Goal: Information Seeking & Learning: Learn about a topic

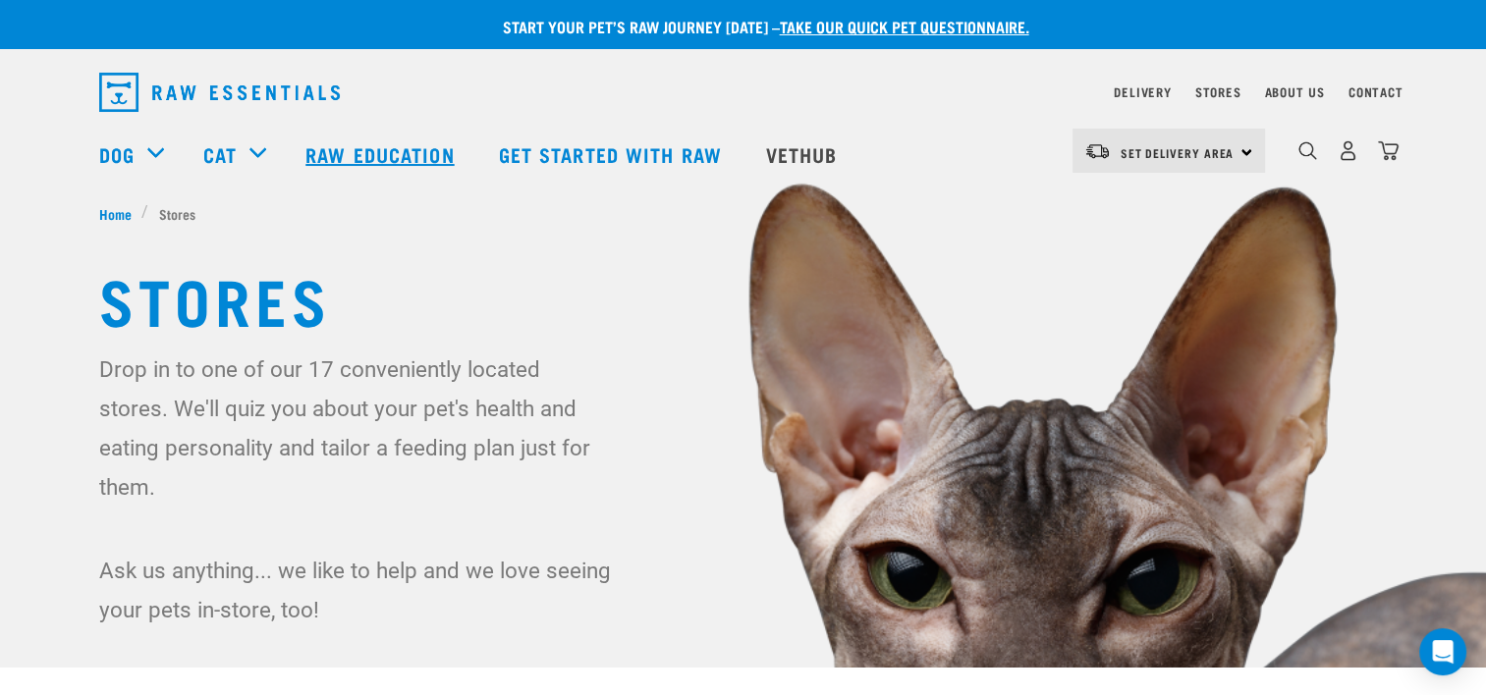
click at [361, 151] on link "Raw Education" at bounding box center [382, 154] width 192 height 79
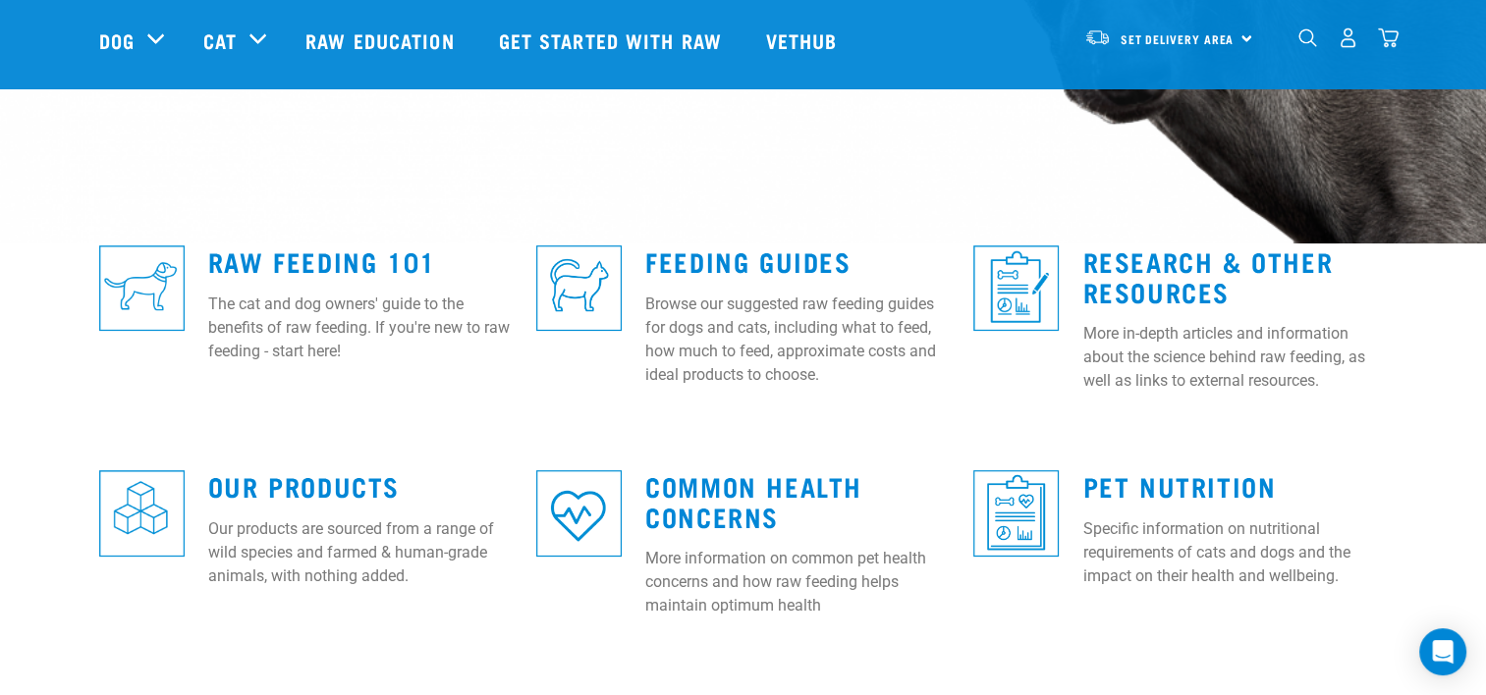
scroll to position [432, 0]
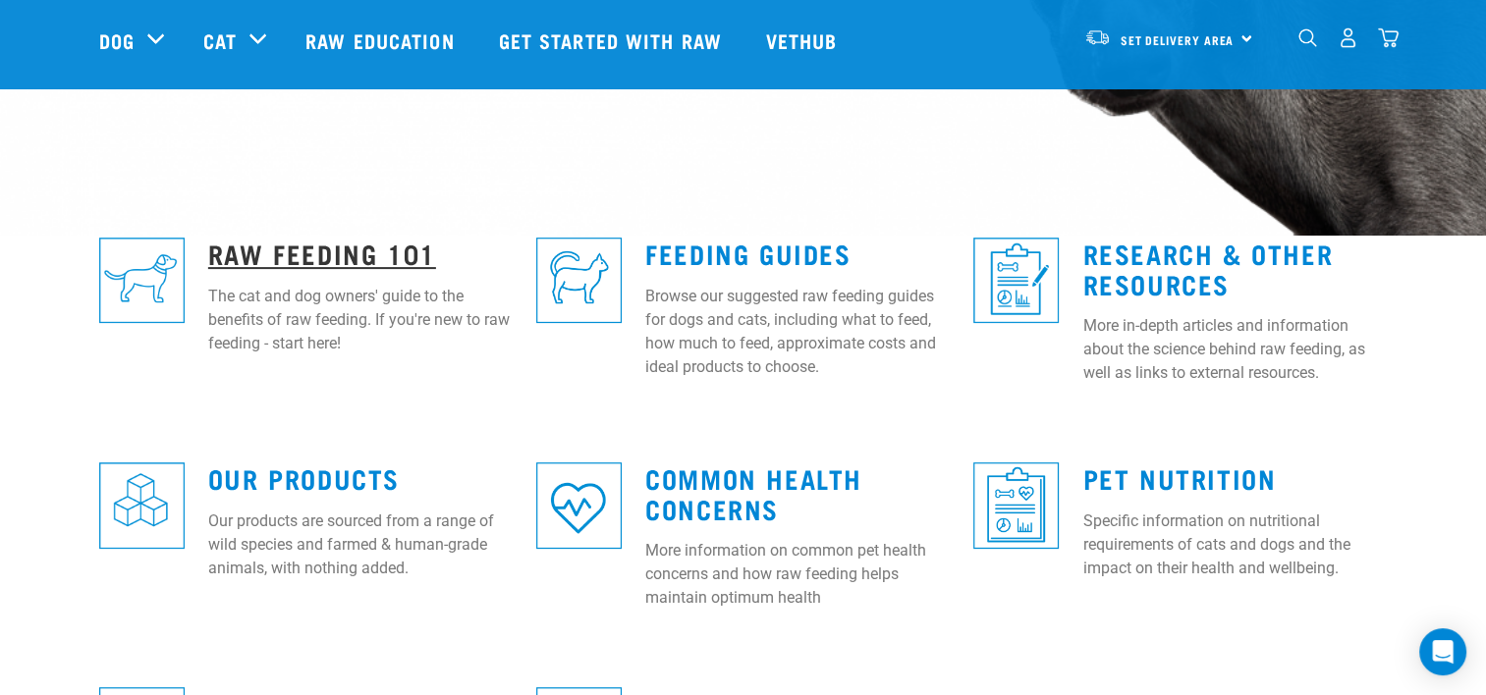
click at [293, 256] on link "Raw Feeding 101" at bounding box center [322, 253] width 228 height 15
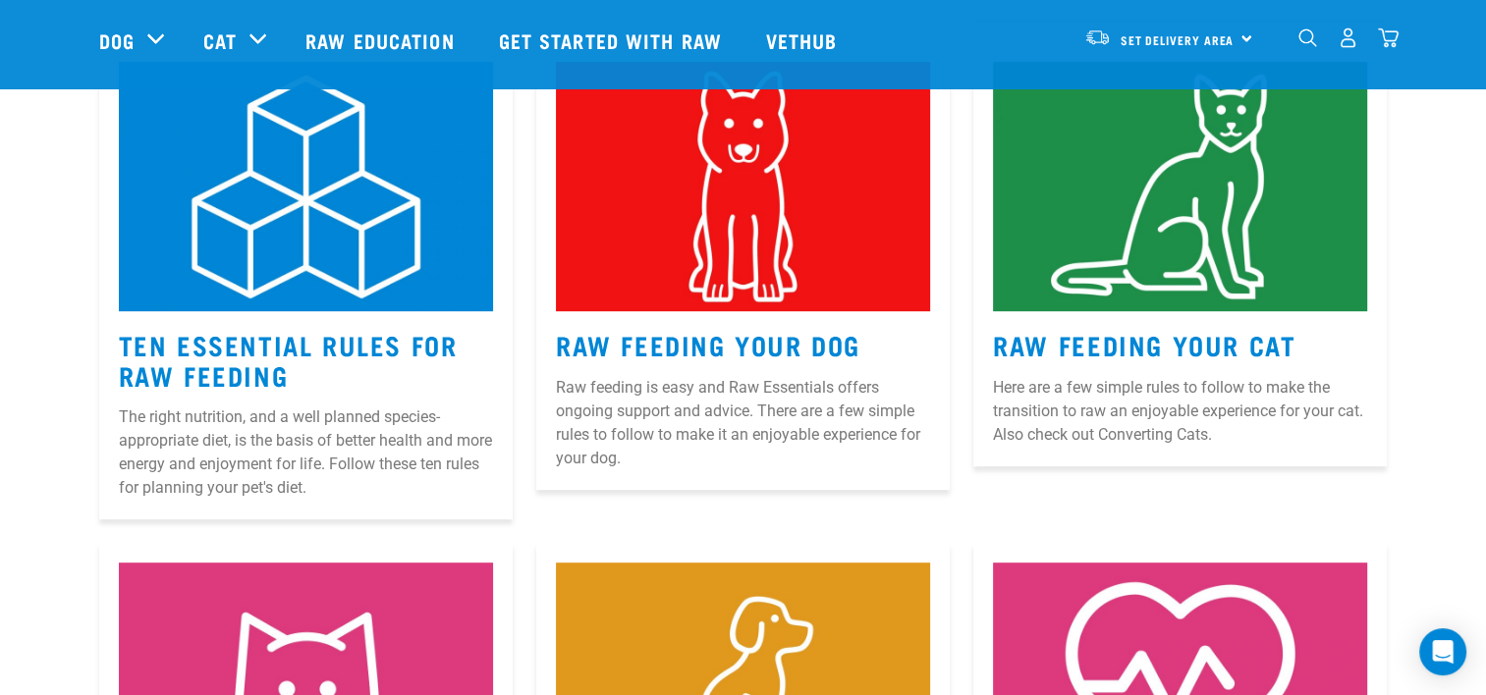
scroll to position [943, 0]
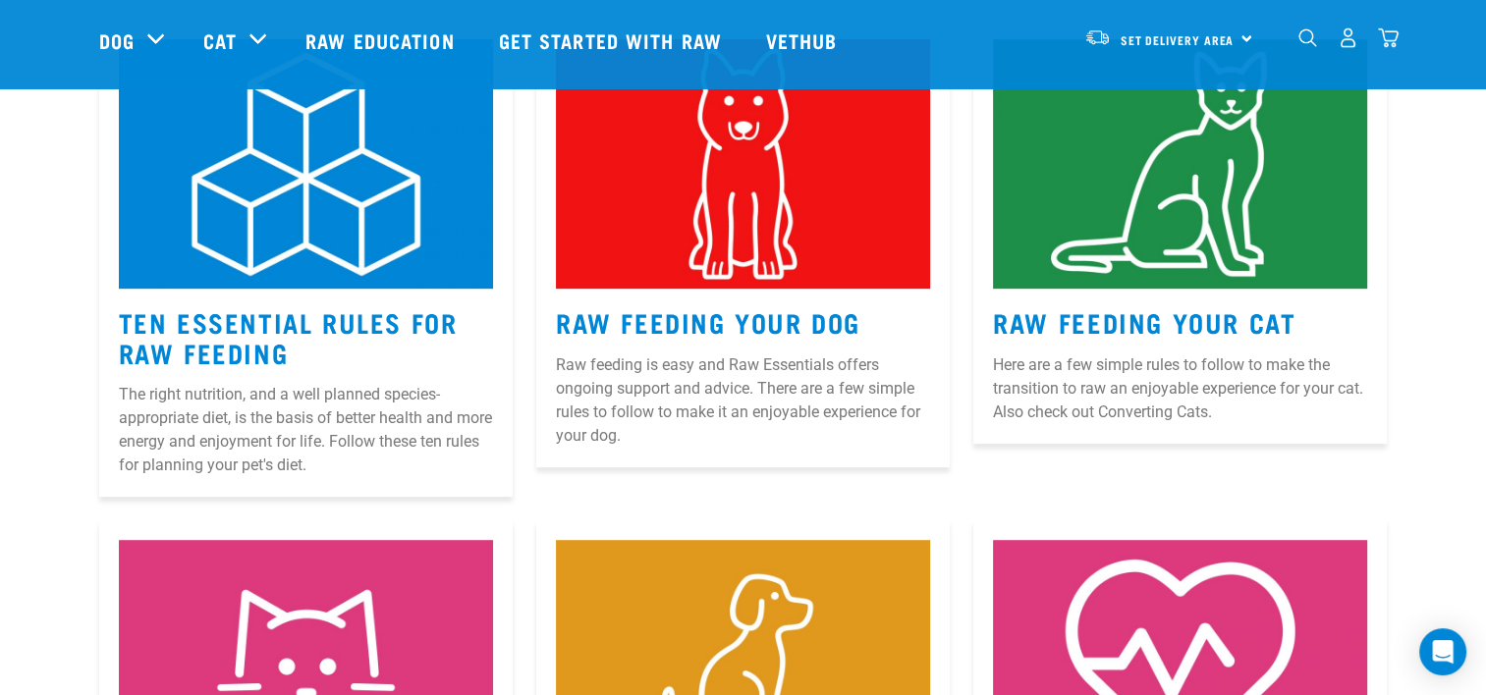
click at [758, 247] on img at bounding box center [743, 163] width 374 height 249
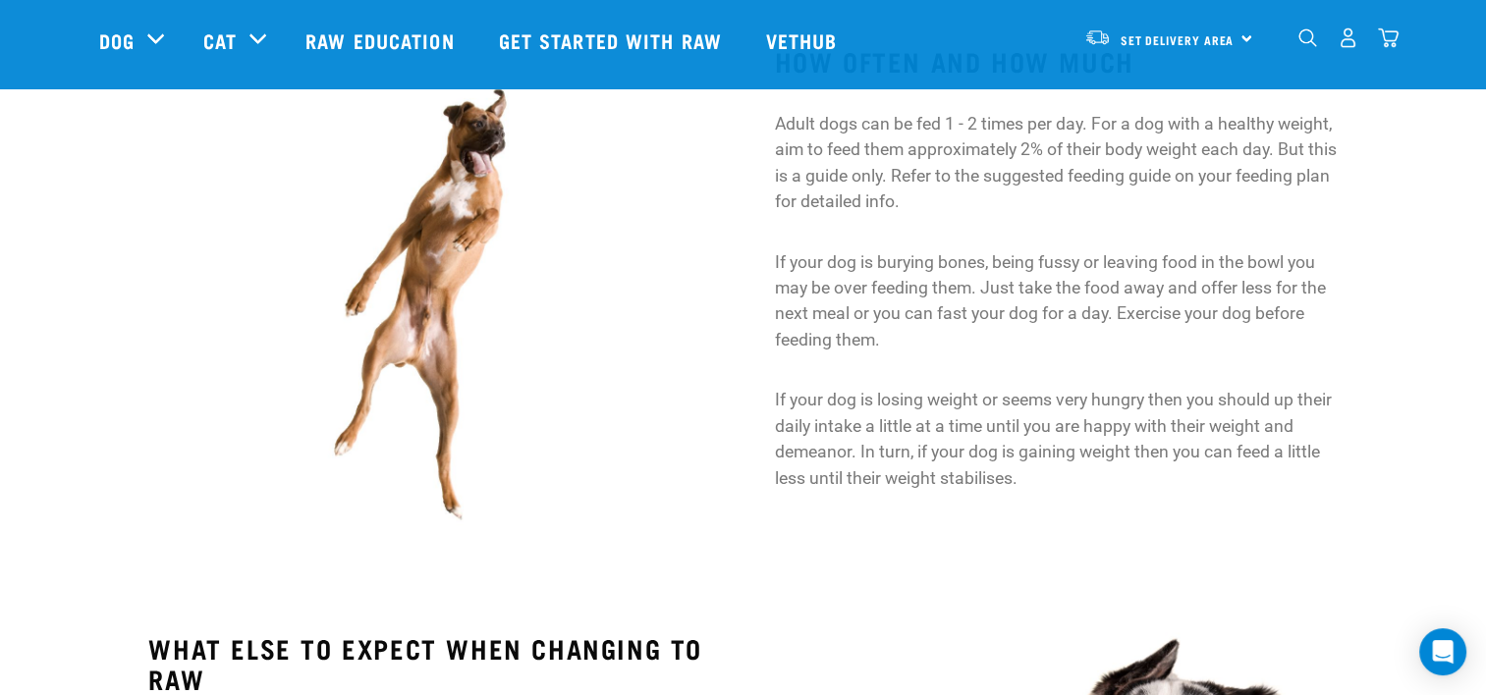
scroll to position [1619, 0]
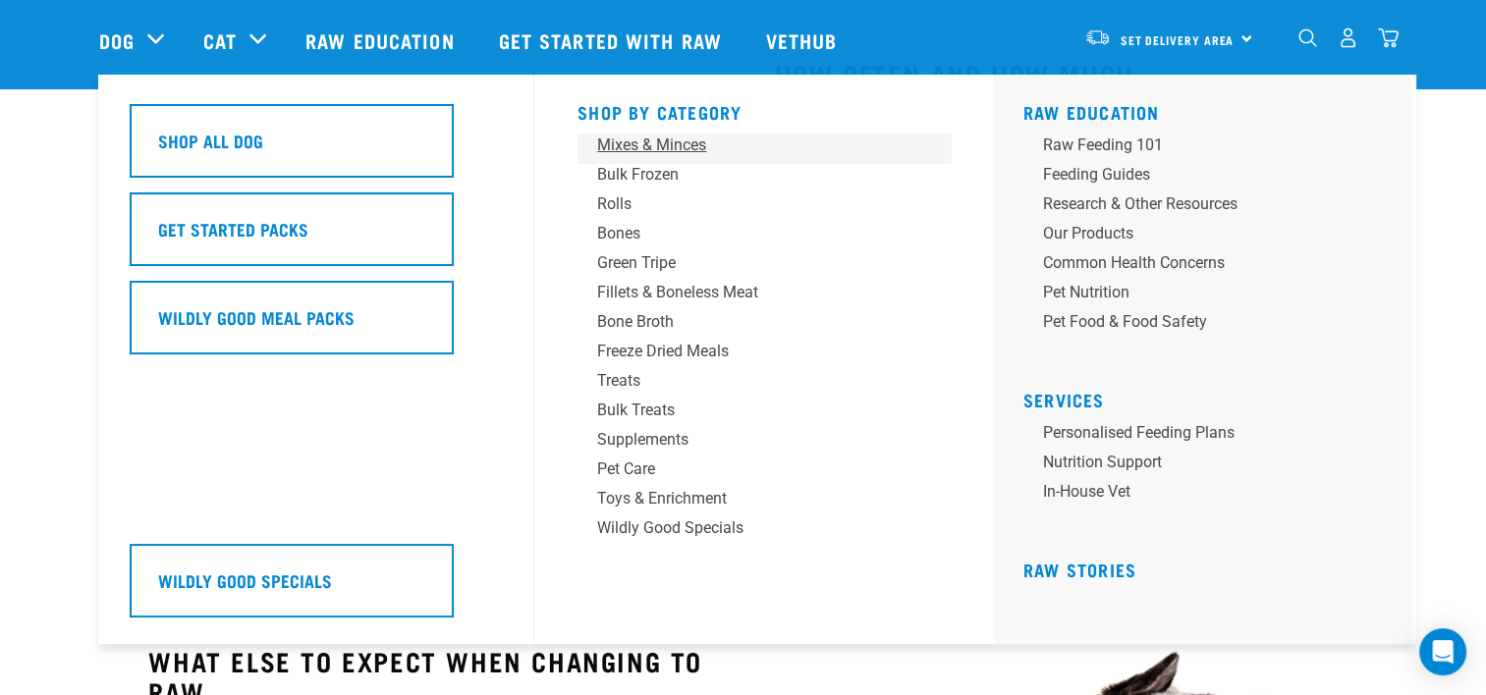
click at [601, 156] on div "Mixes & Minces" at bounding box center [750, 146] width 306 height 24
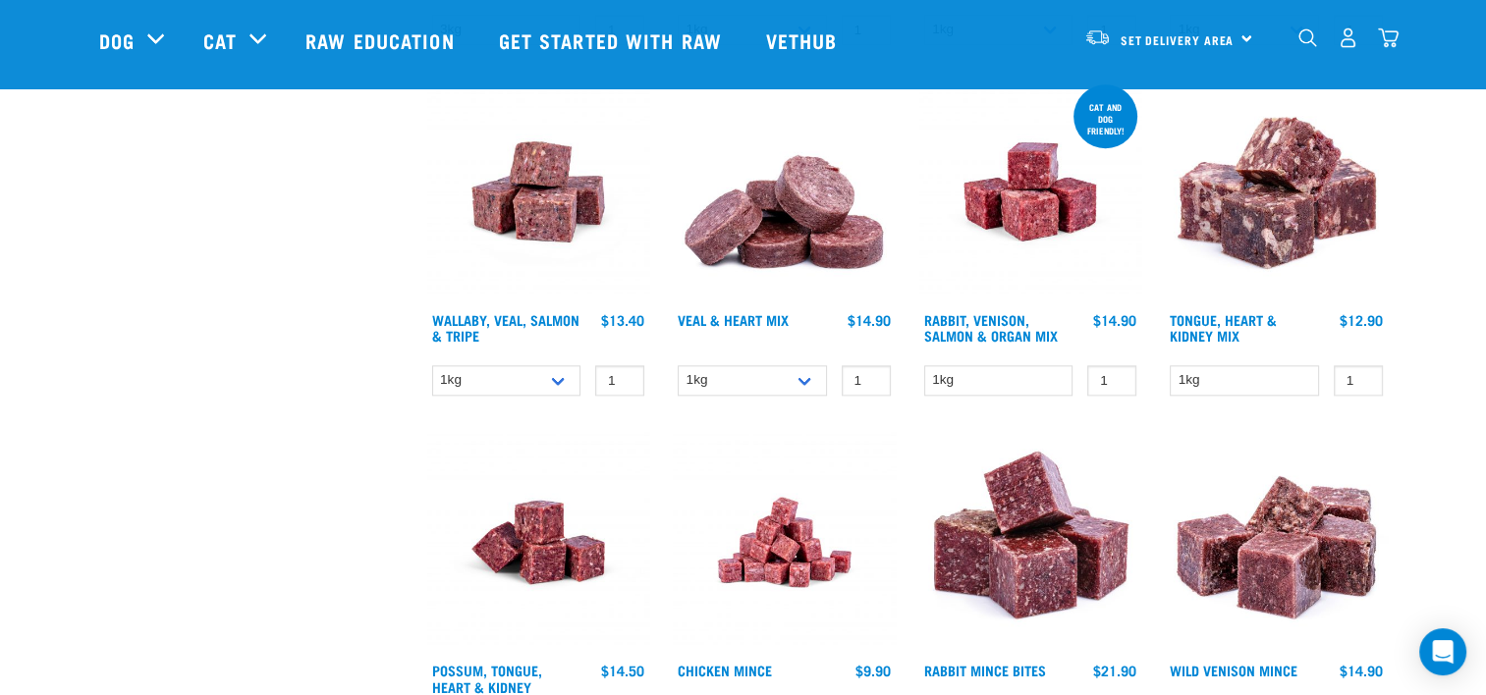
scroll to position [2581, 0]
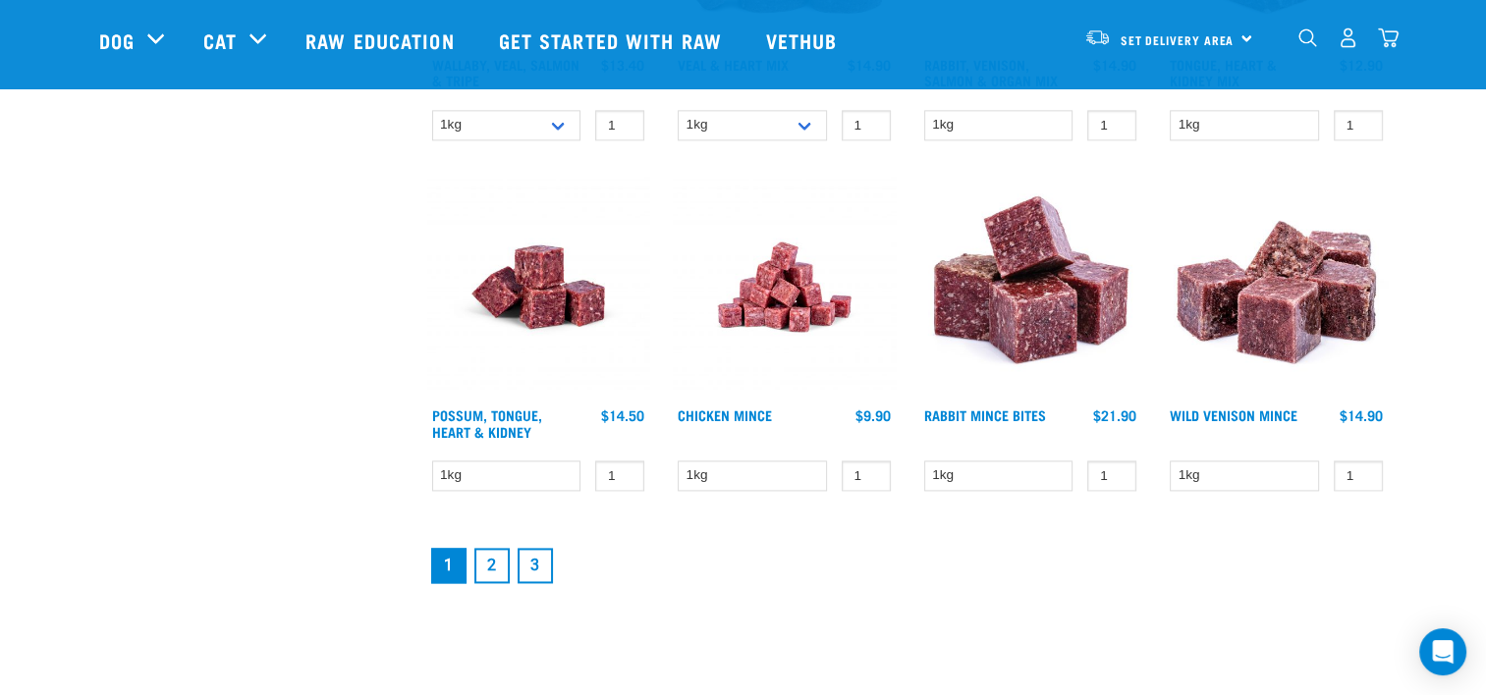
click at [491, 554] on link "2" at bounding box center [491, 565] width 35 height 35
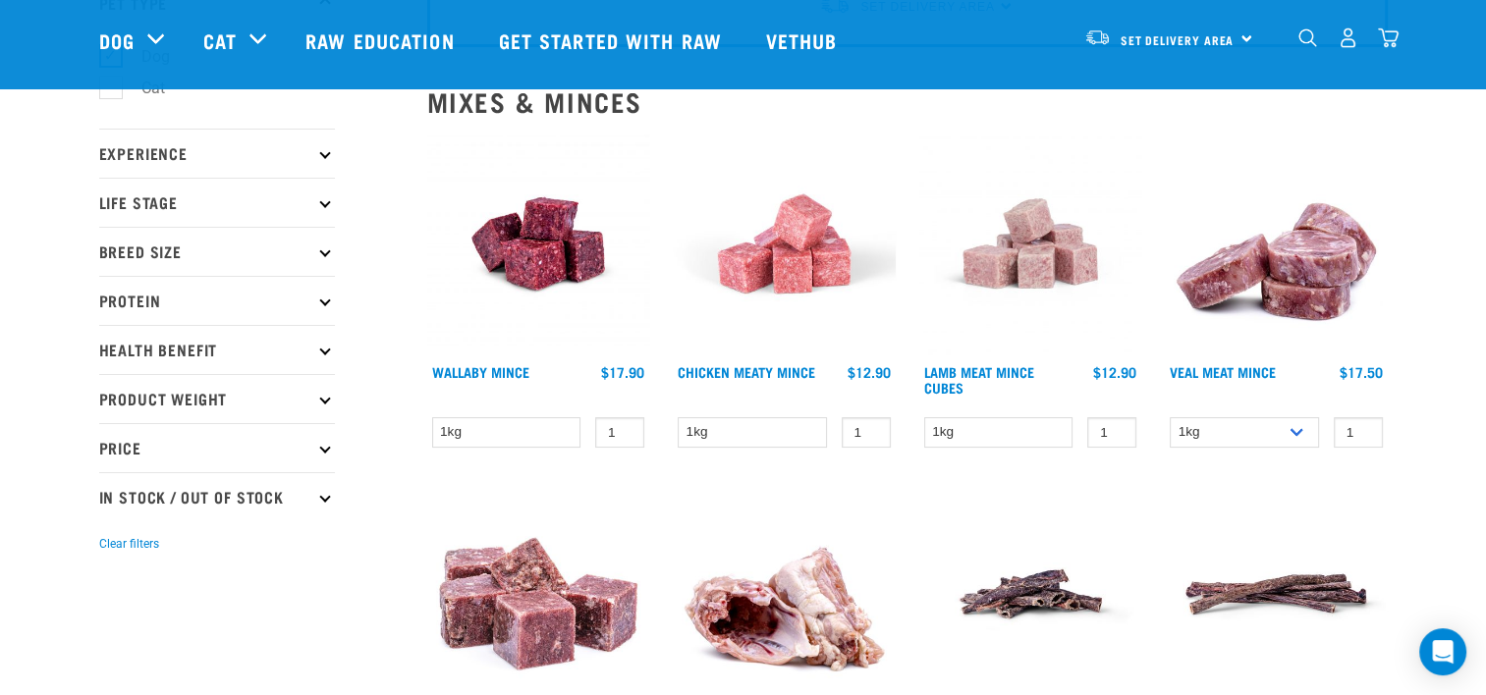
scroll to position [171, 0]
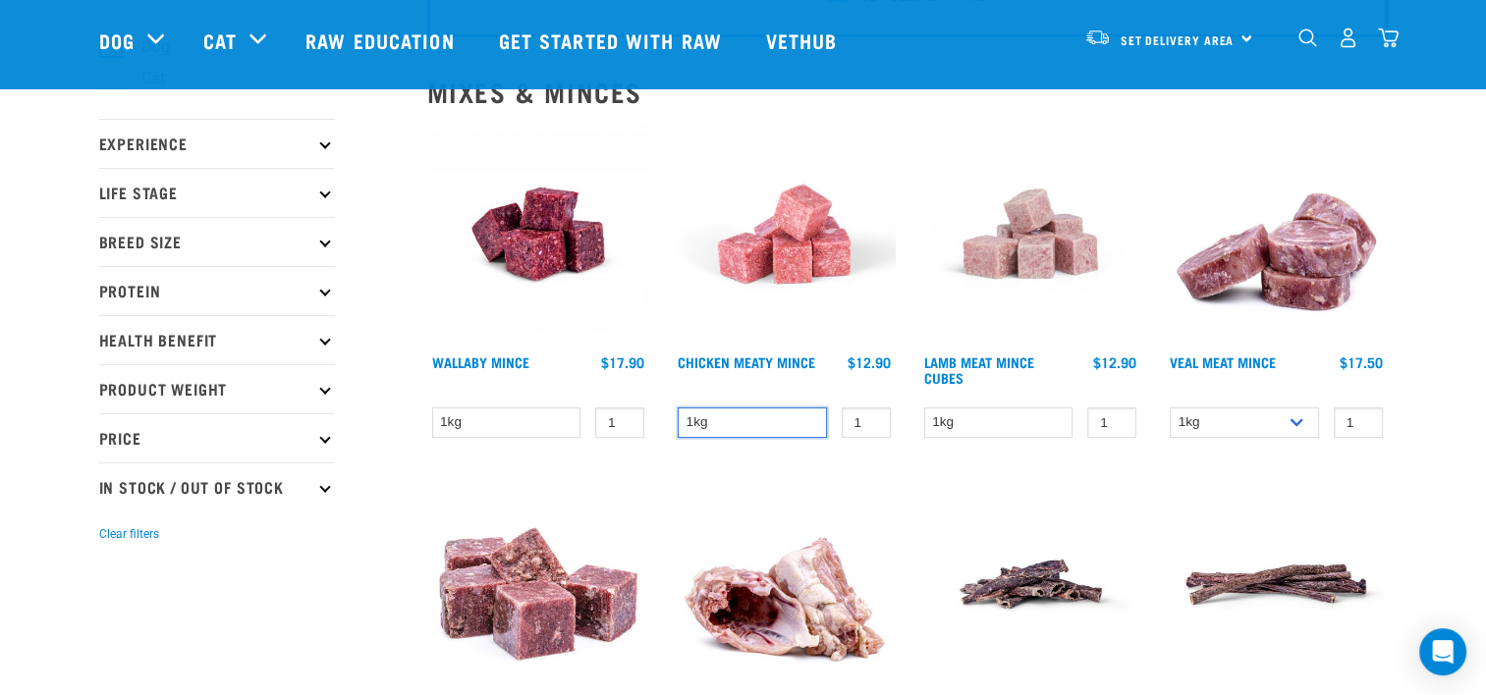
click at [742, 424] on select "1kg" at bounding box center [752, 423] width 149 height 30
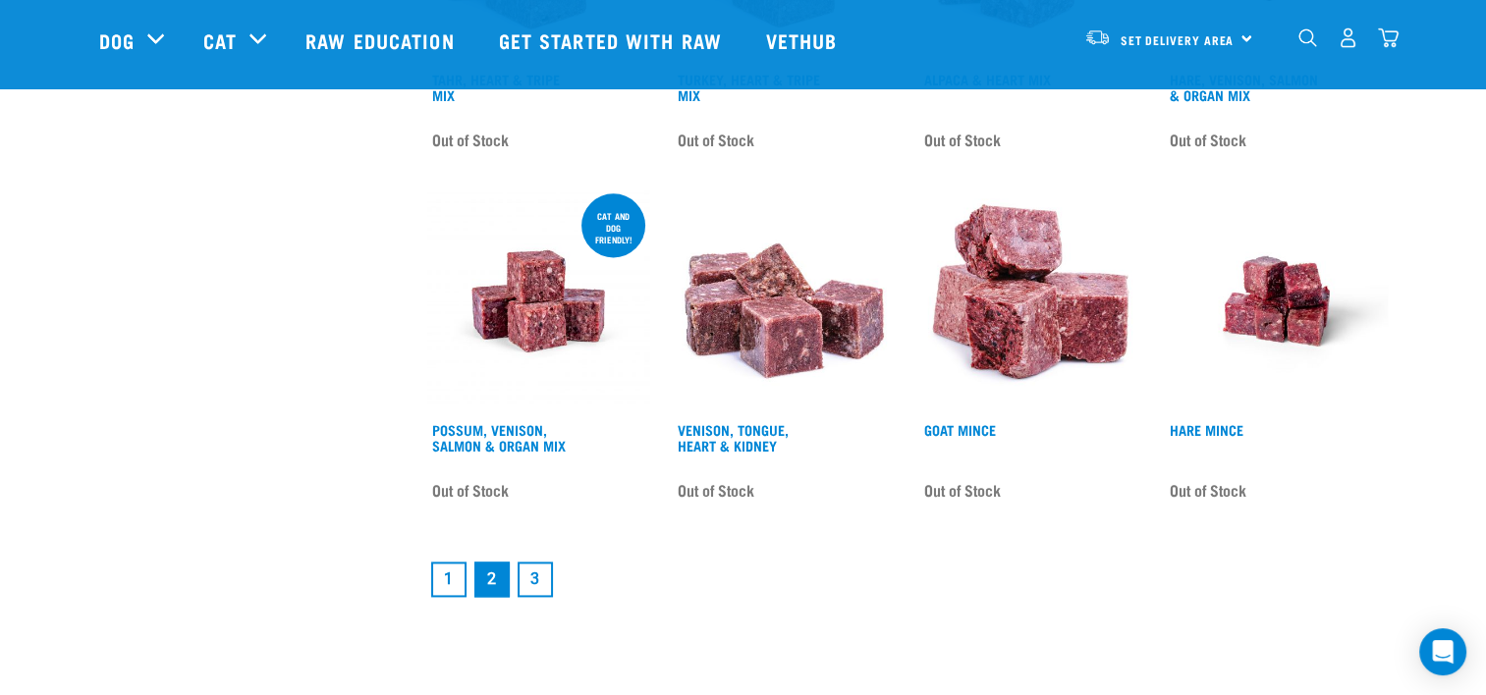
scroll to position [2573, 0]
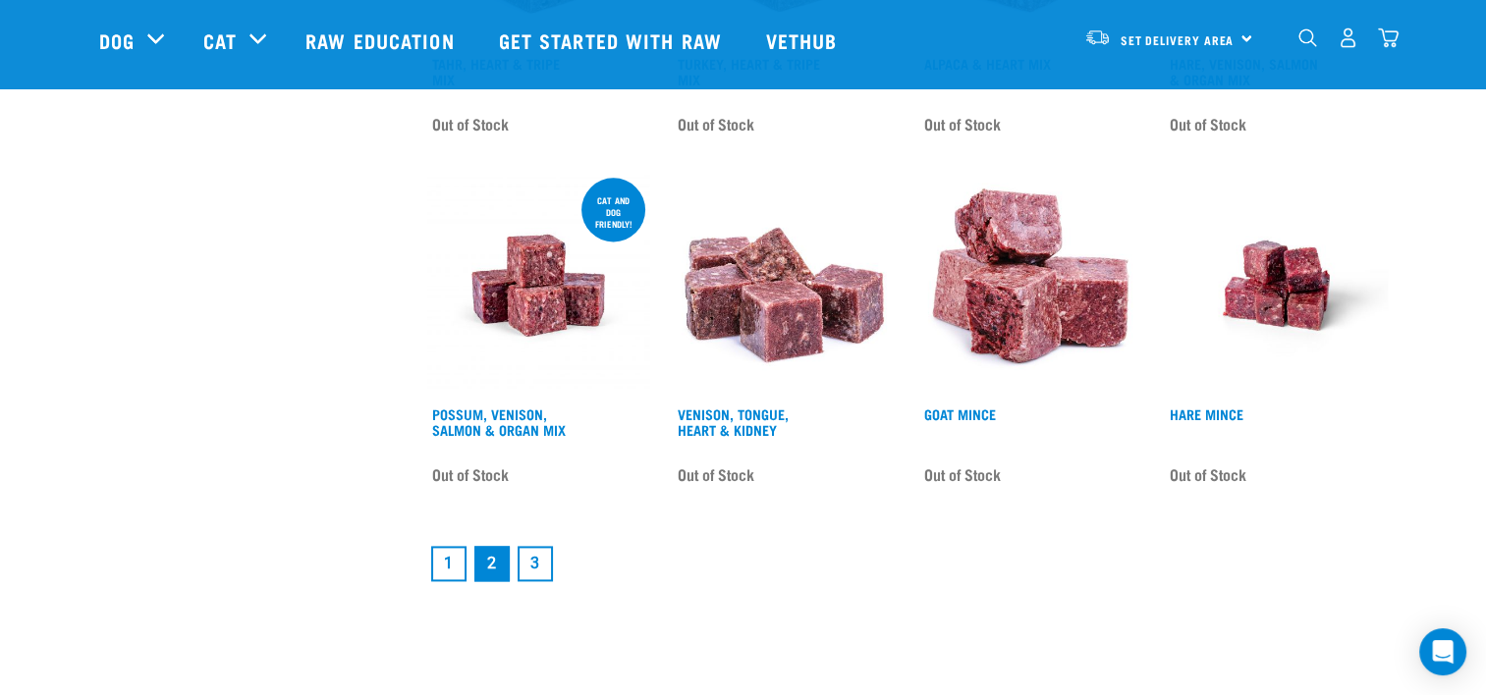
click at [448, 560] on link "1" at bounding box center [448, 563] width 35 height 35
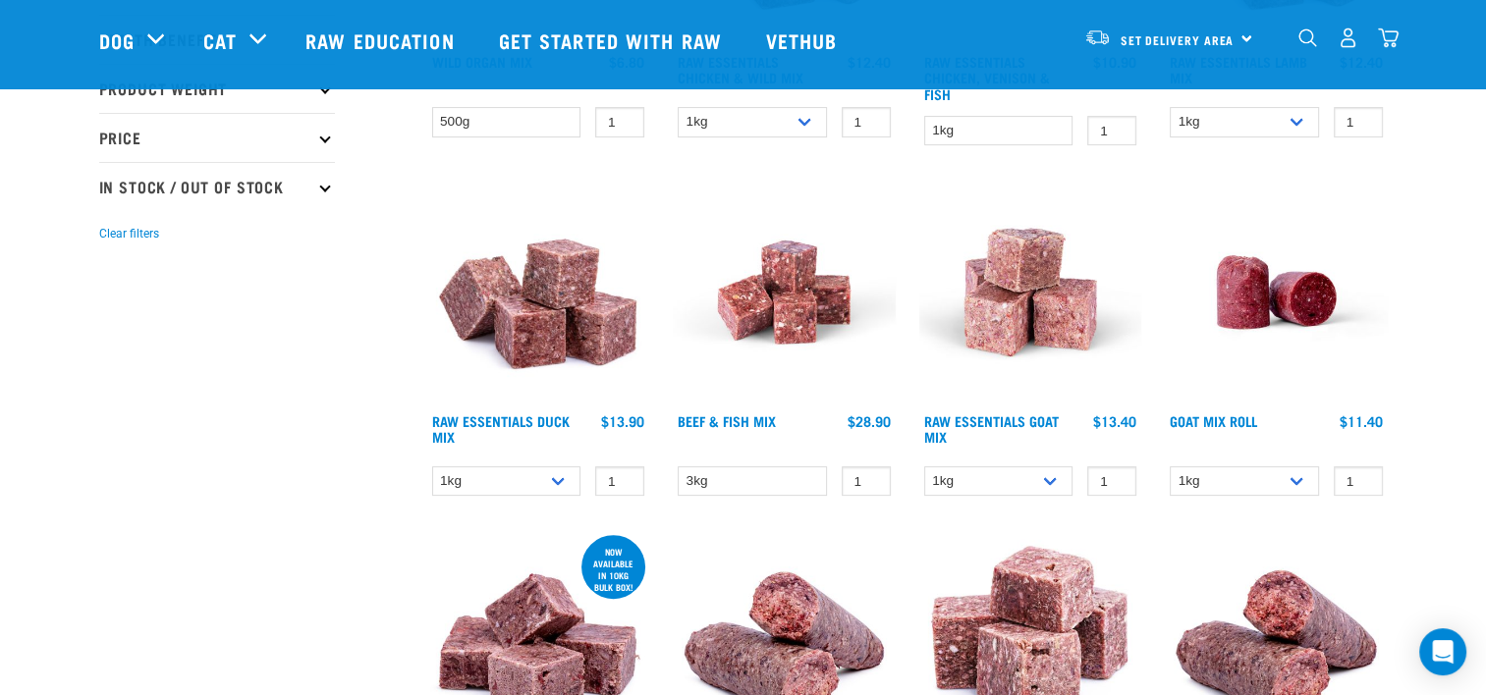
scroll to position [511, 0]
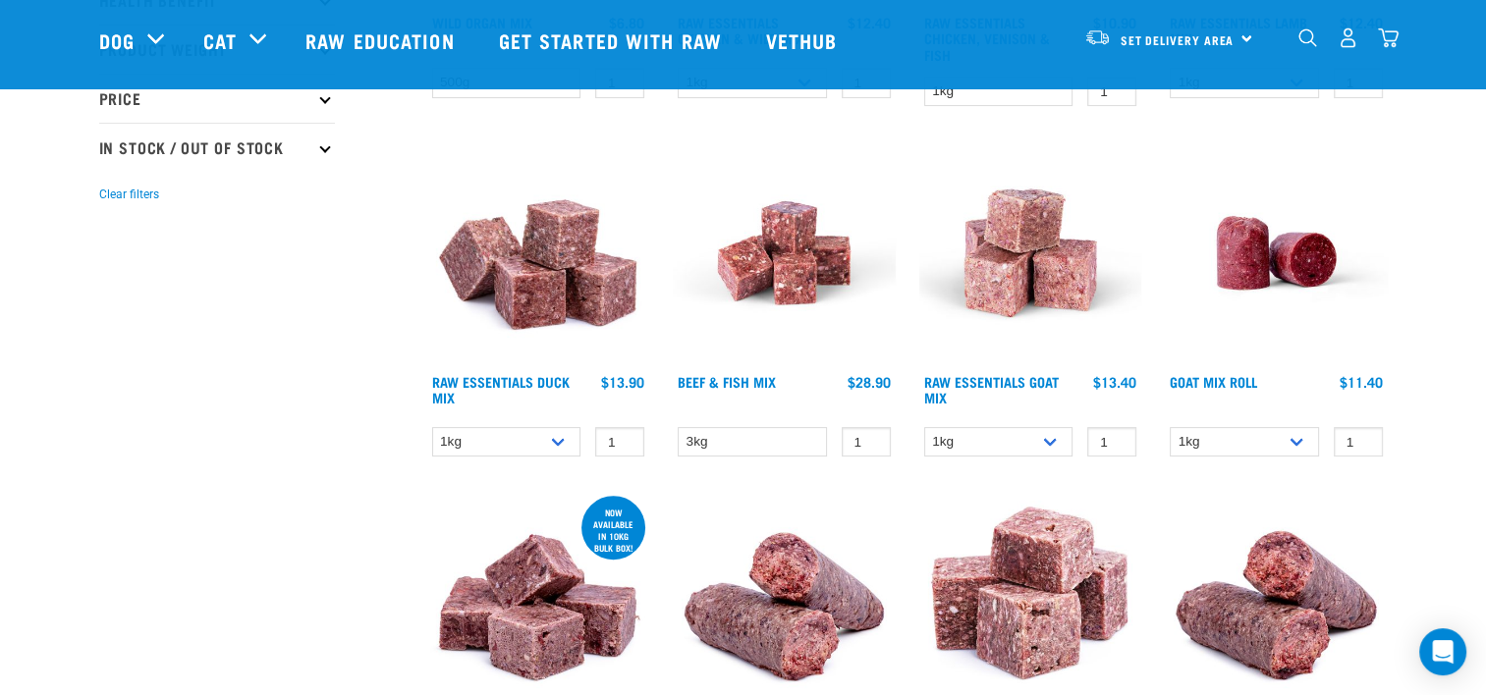
click at [778, 267] on img at bounding box center [784, 252] width 223 height 223
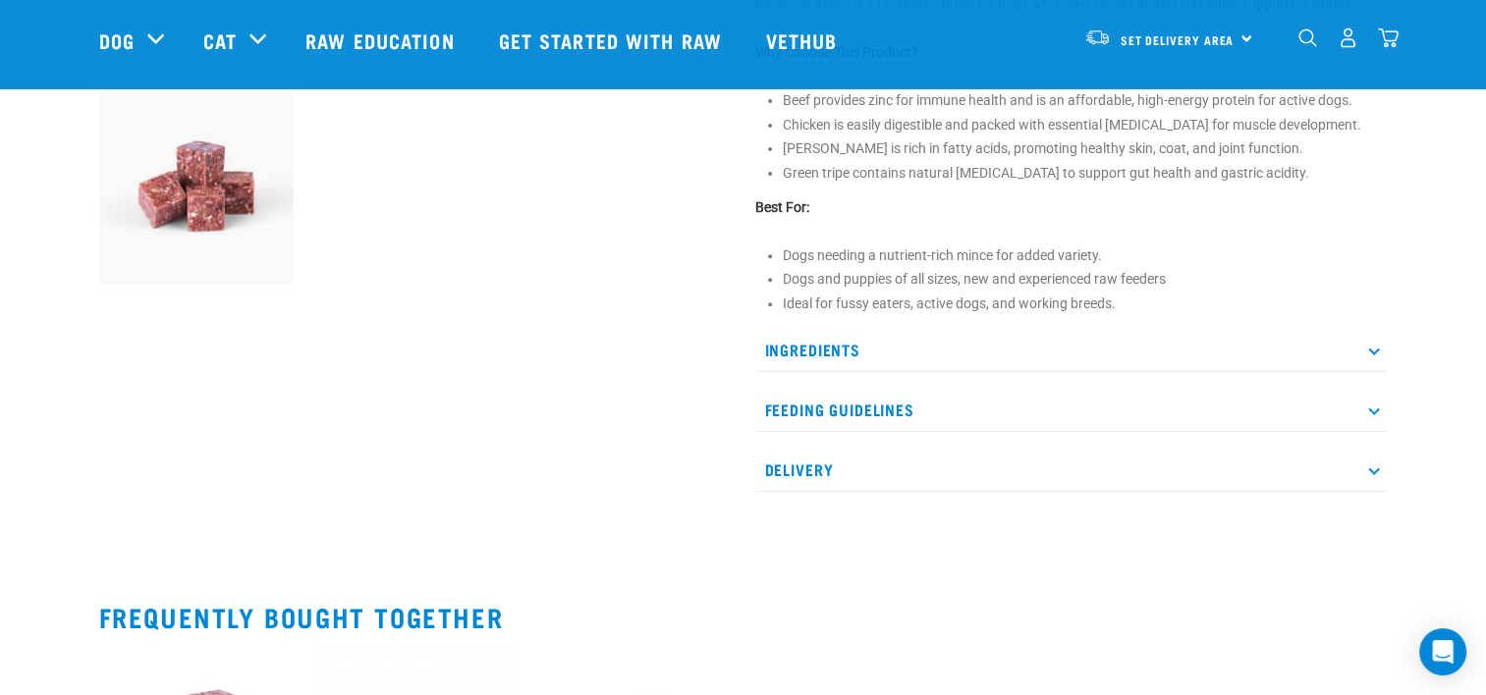
scroll to position [746, 0]
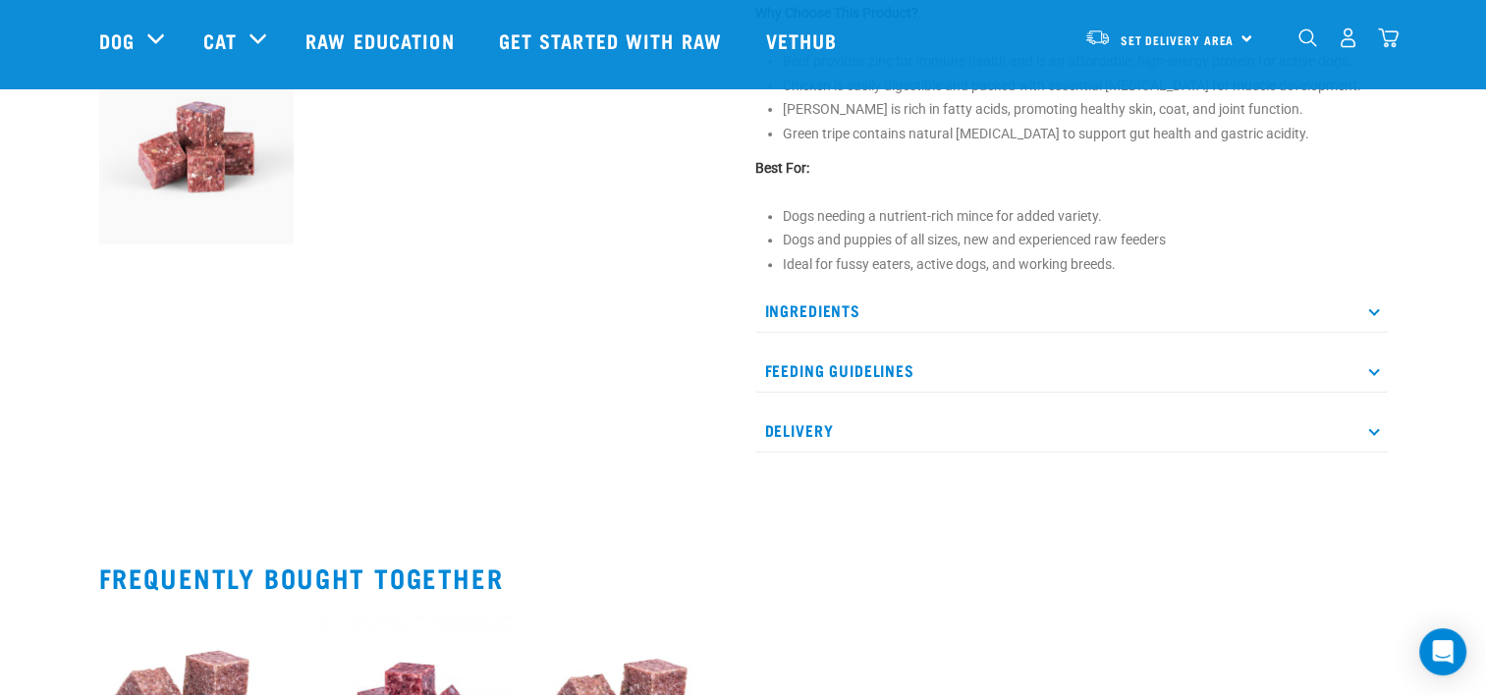
click at [807, 331] on p "Ingredients" at bounding box center [1071, 311] width 632 height 44
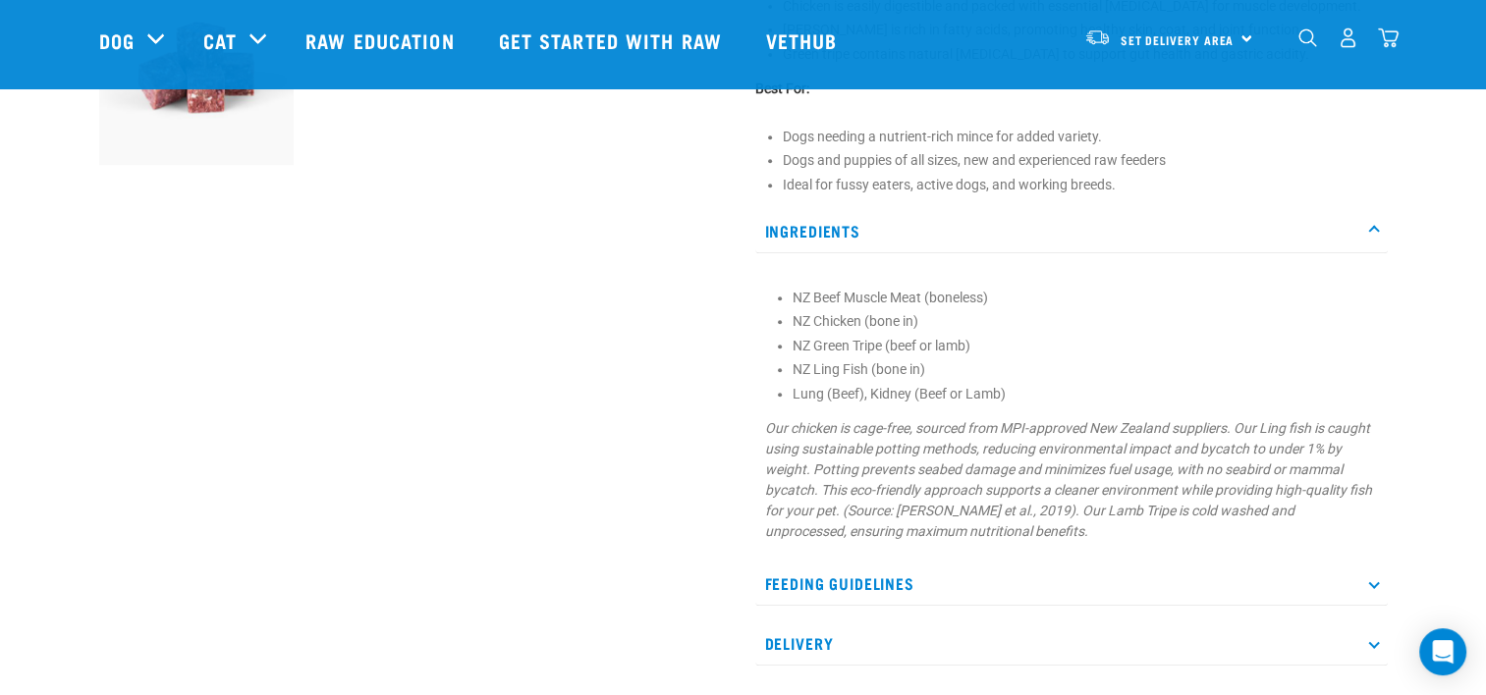
scroll to position [825, 0]
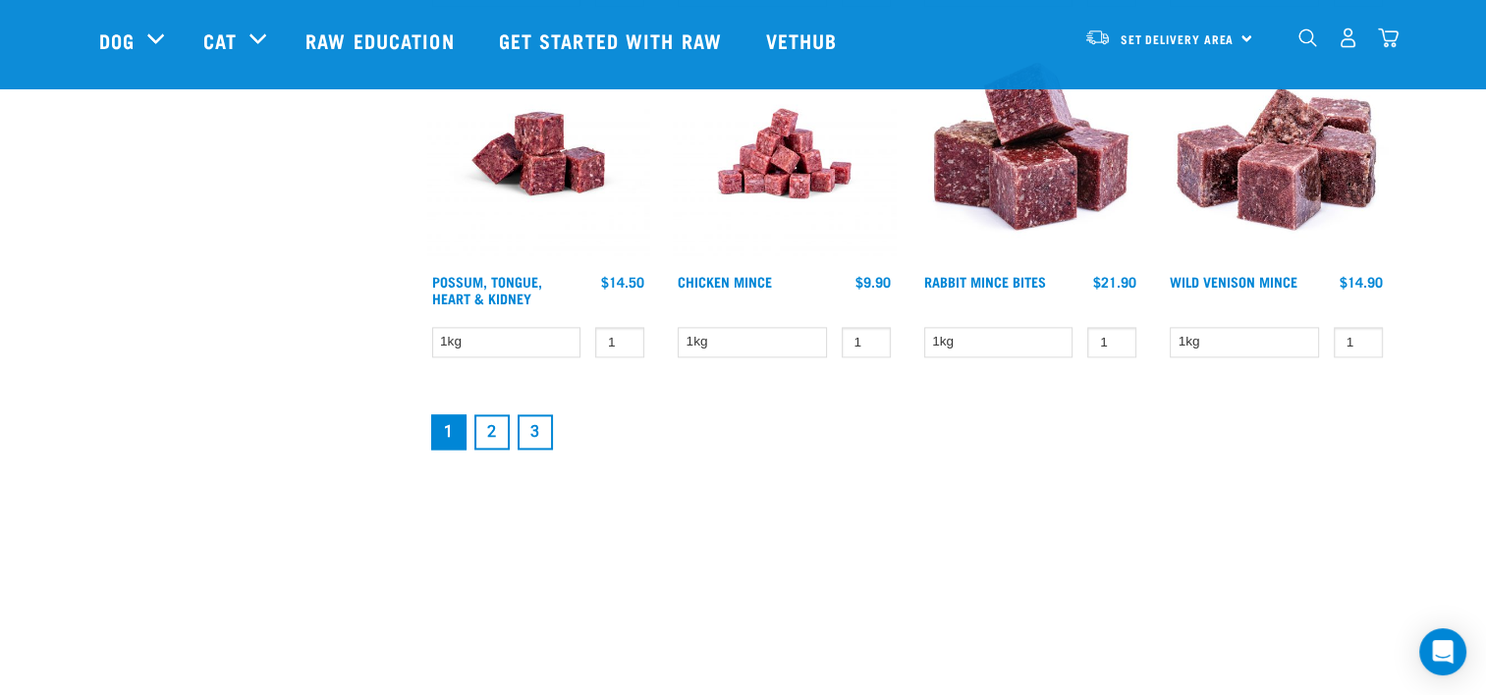
scroll to position [2721, 0]
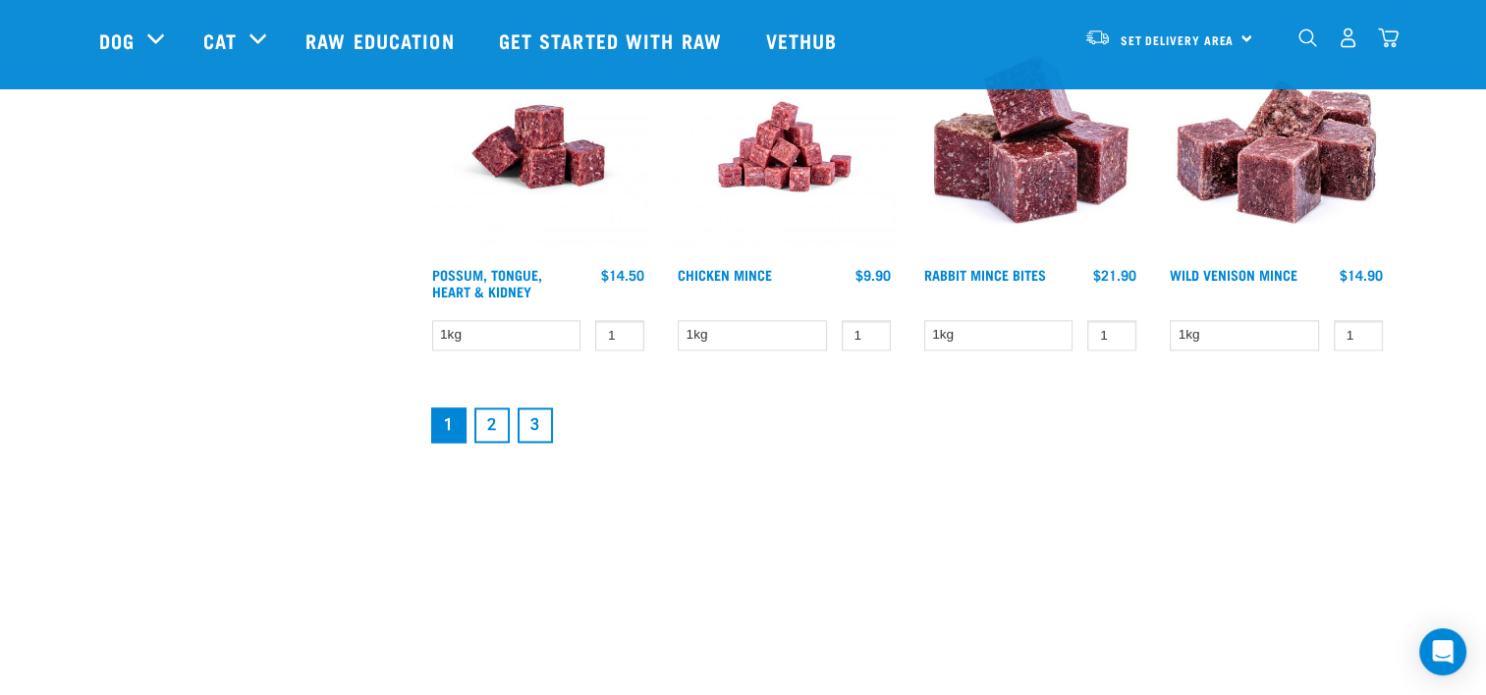
click at [536, 416] on link "3" at bounding box center [535, 425] width 35 height 35
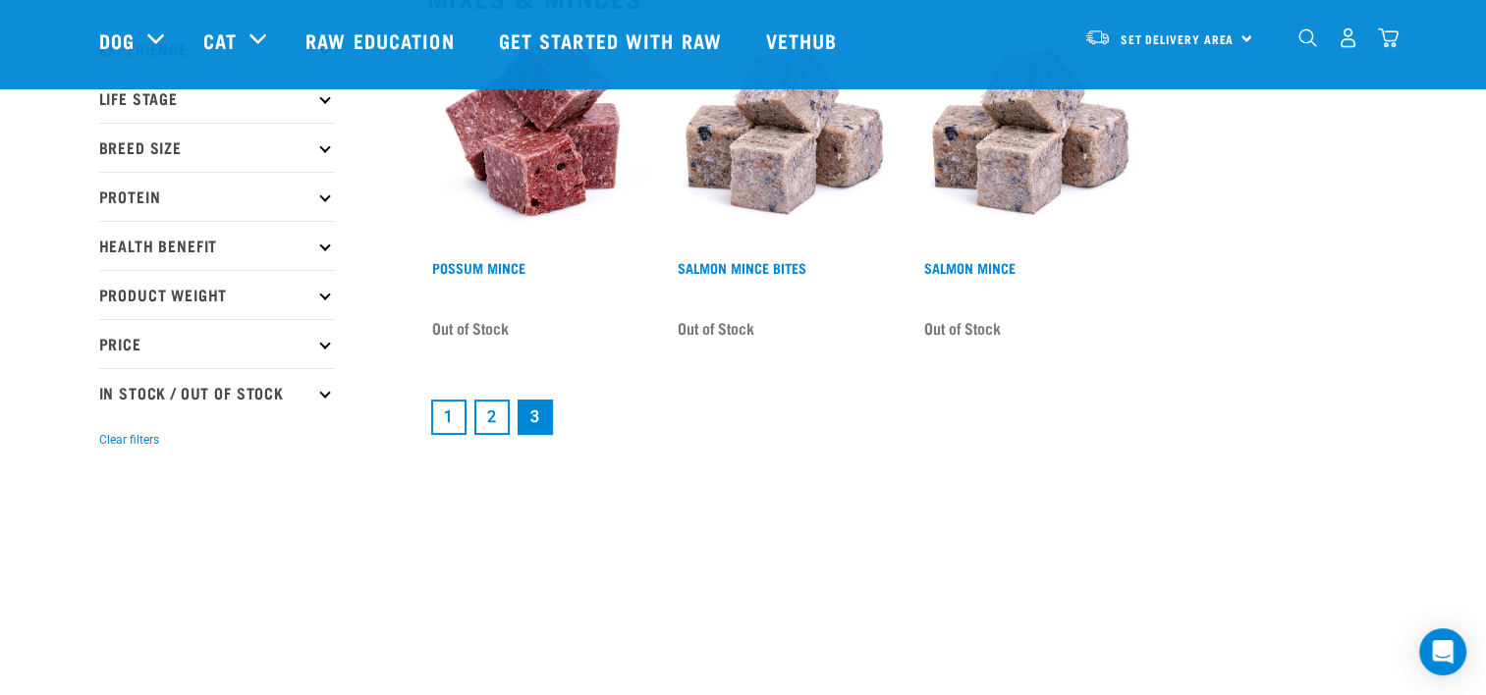
scroll to position [278, 0]
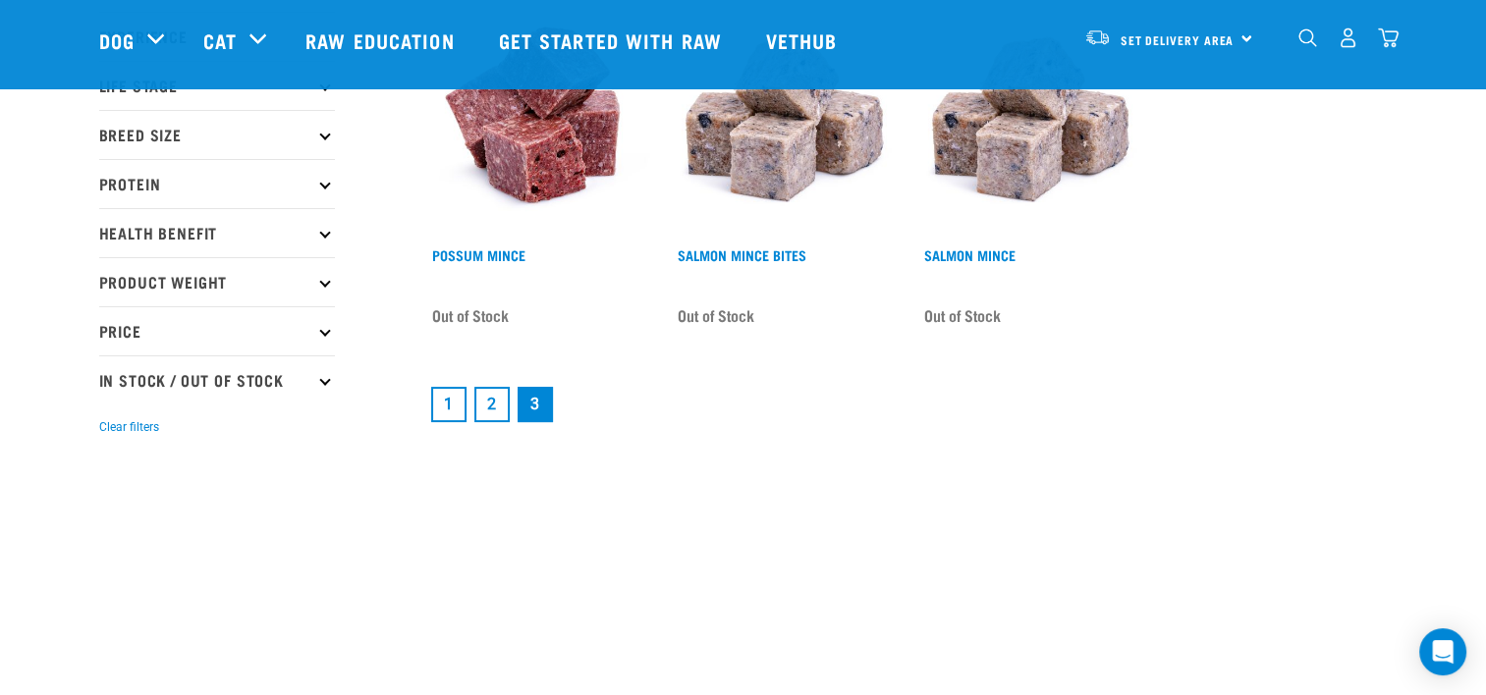
click at [496, 401] on link "2" at bounding box center [491, 404] width 35 height 35
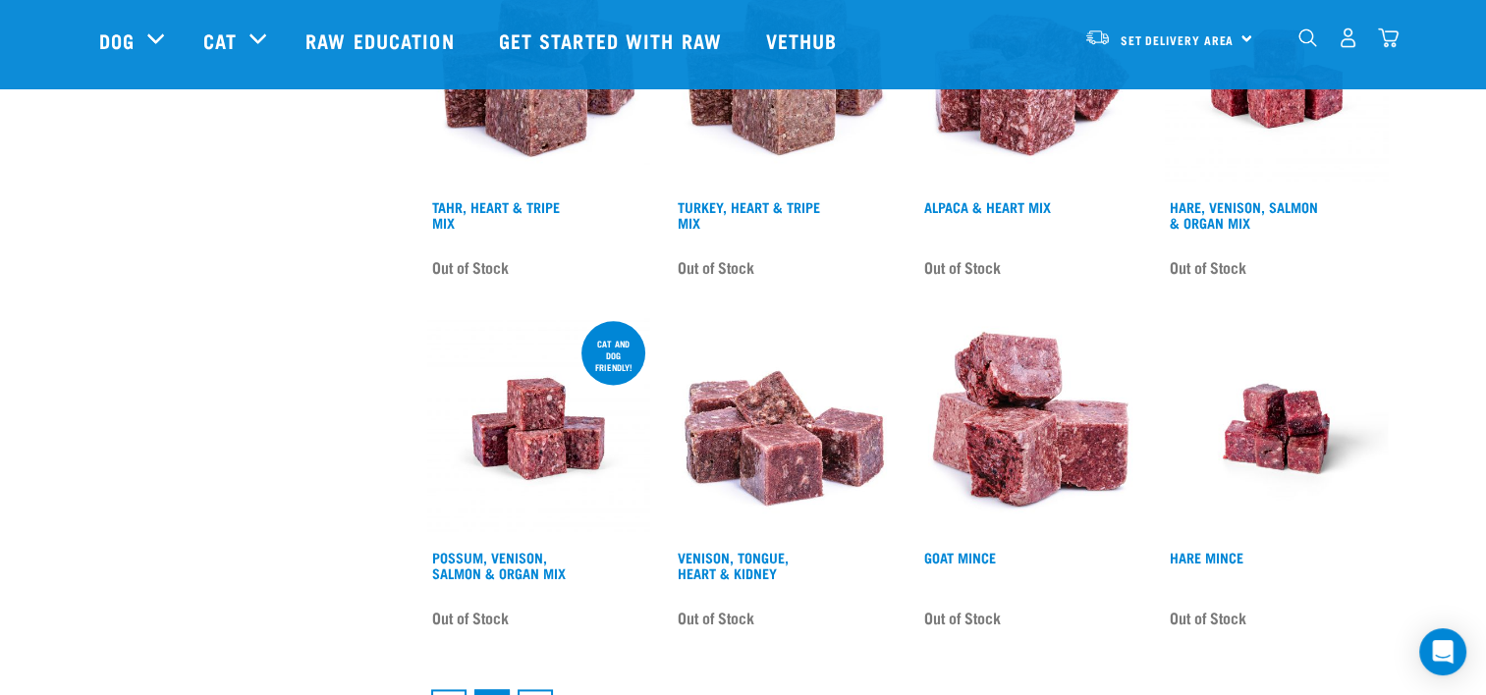
scroll to position [2514, 0]
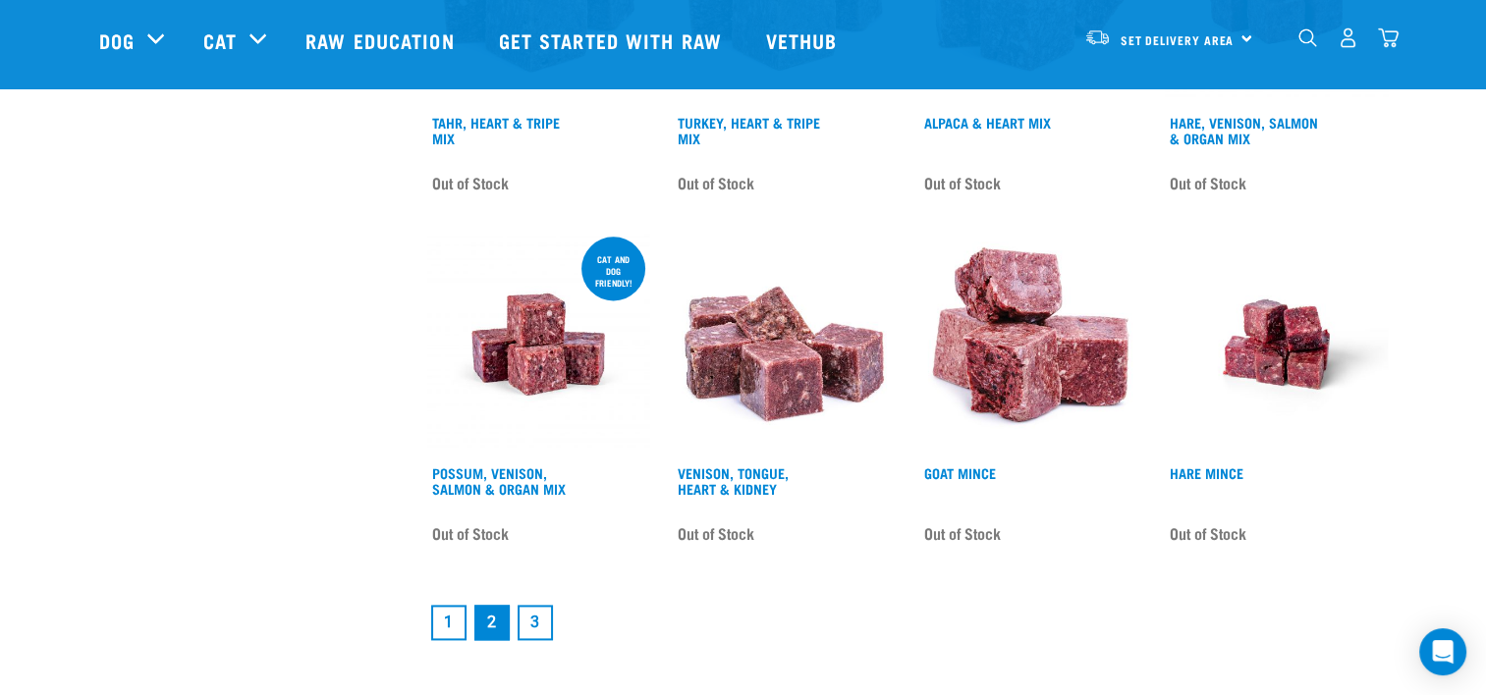
click at [448, 617] on link "1" at bounding box center [448, 622] width 35 height 35
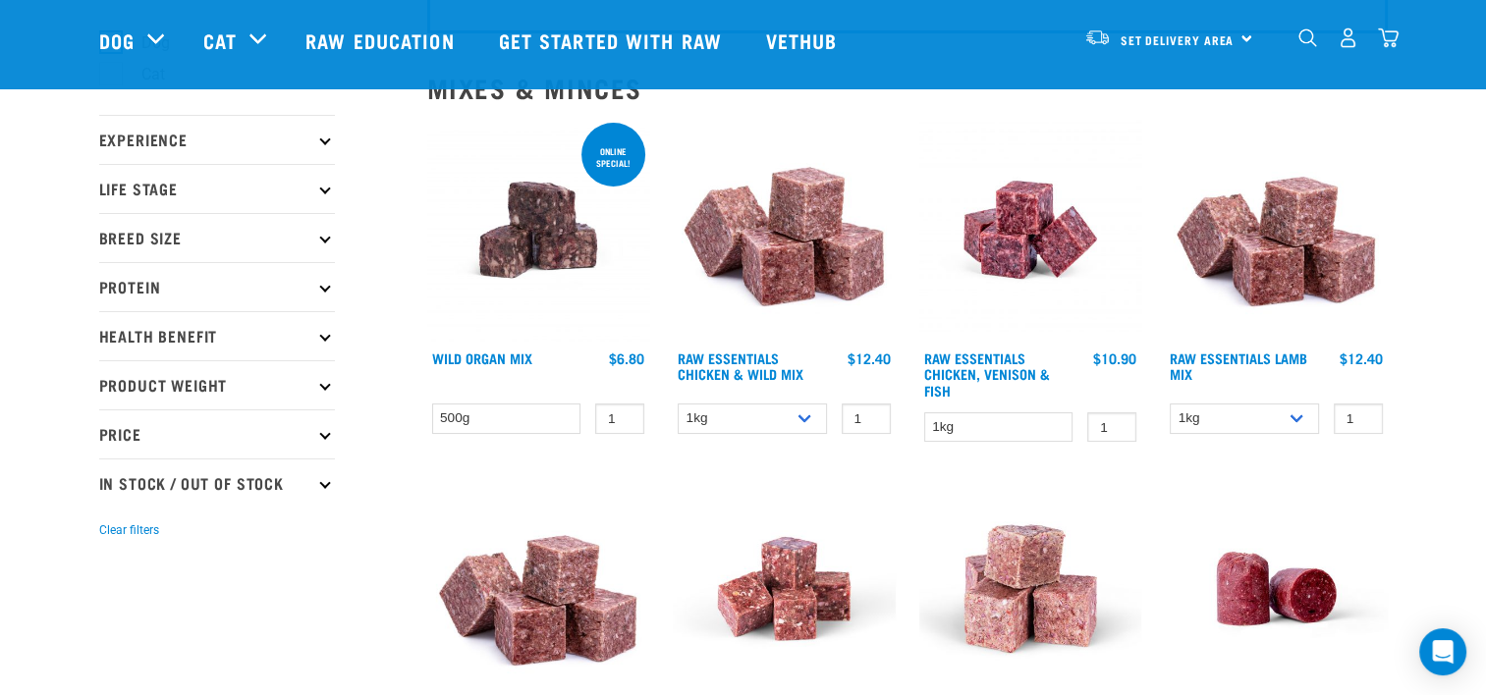
scroll to position [173, 0]
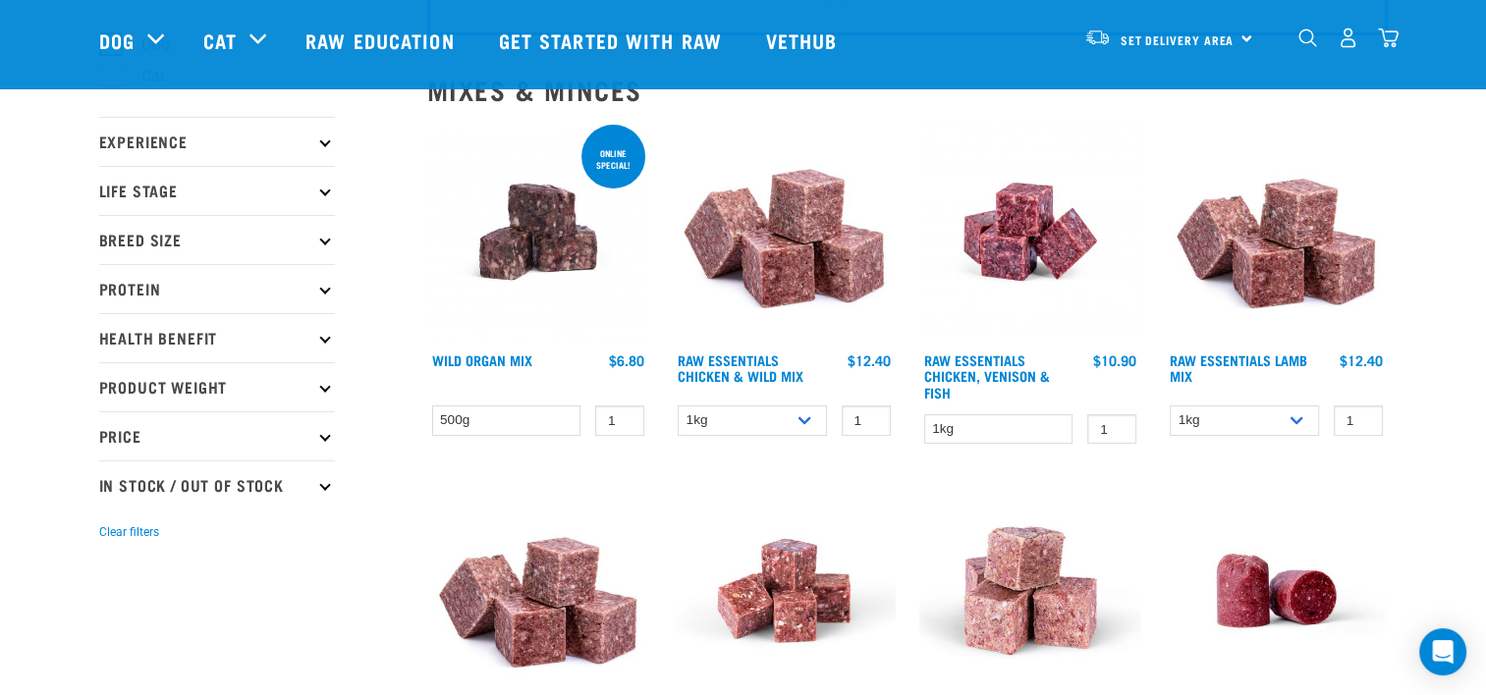
click at [1266, 236] on img at bounding box center [1276, 232] width 223 height 223
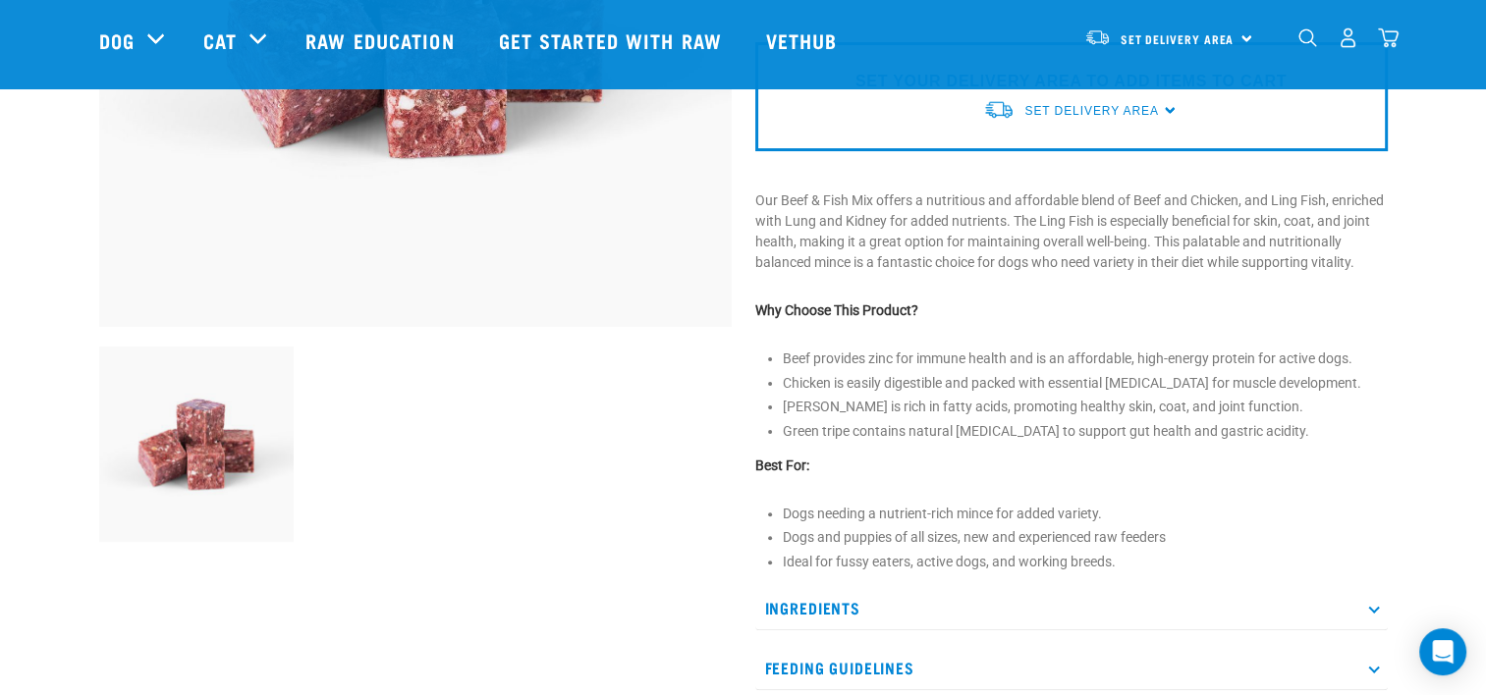
scroll to position [562, 0]
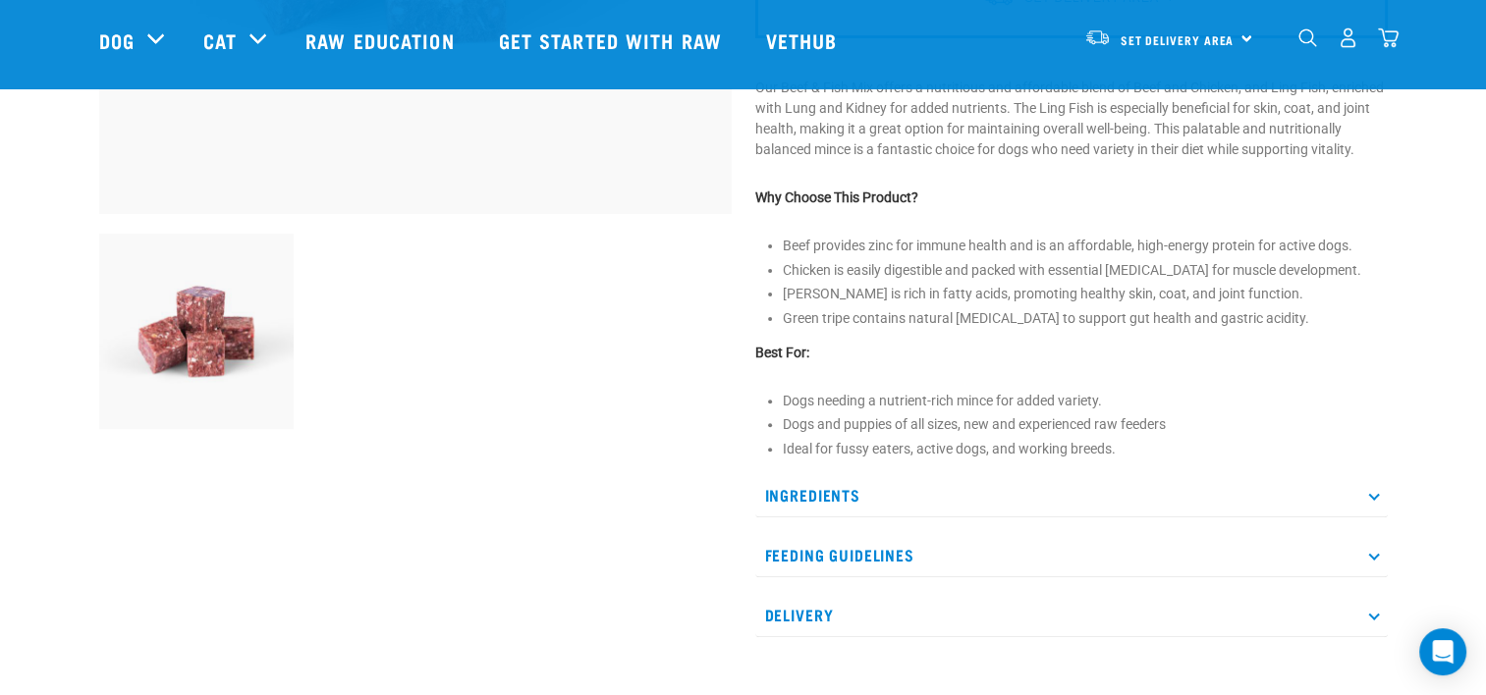
click at [1135, 538] on div "Ingredients NZ Beef Muscle Meat (boneless) NZ Chicken (bone in) NZ Green Tripe …" at bounding box center [1071, 555] width 632 height 164
click at [1127, 518] on p "Ingredients" at bounding box center [1071, 495] width 632 height 44
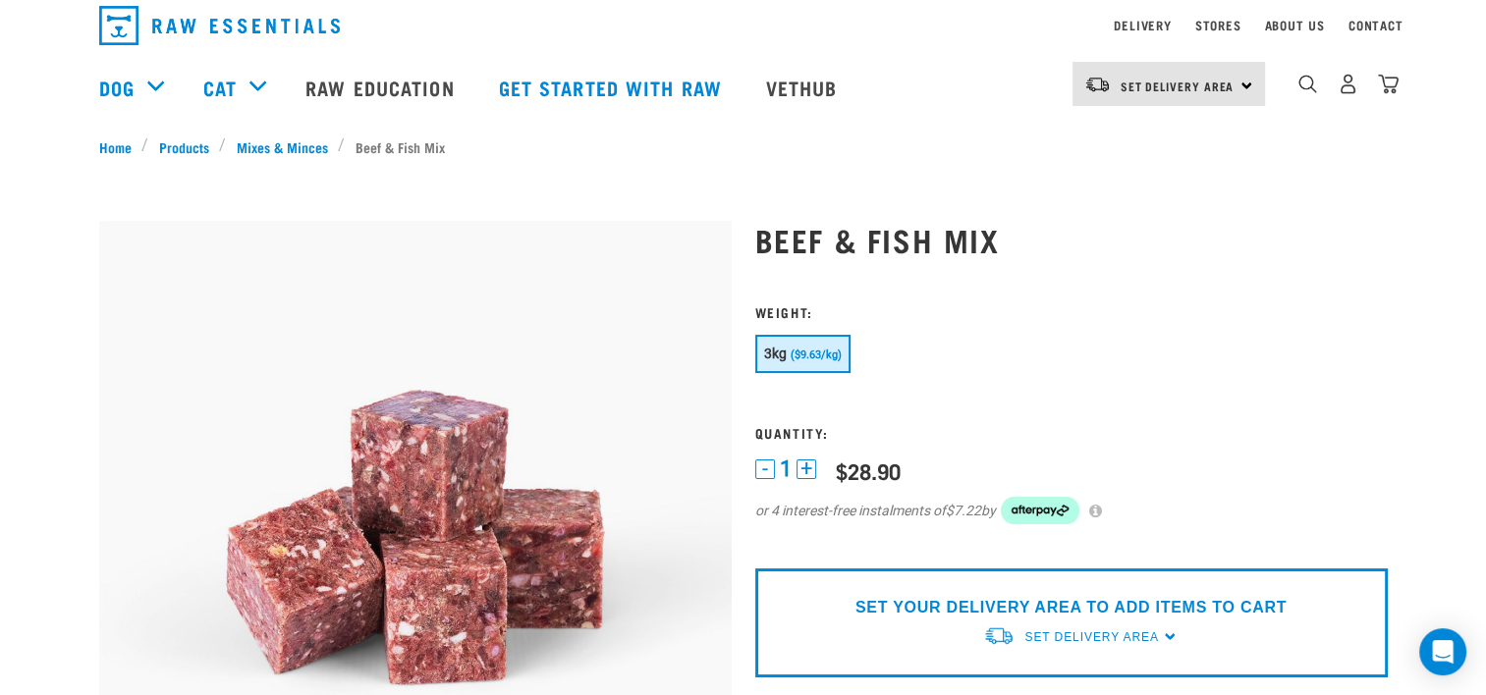
scroll to position [0, 0]
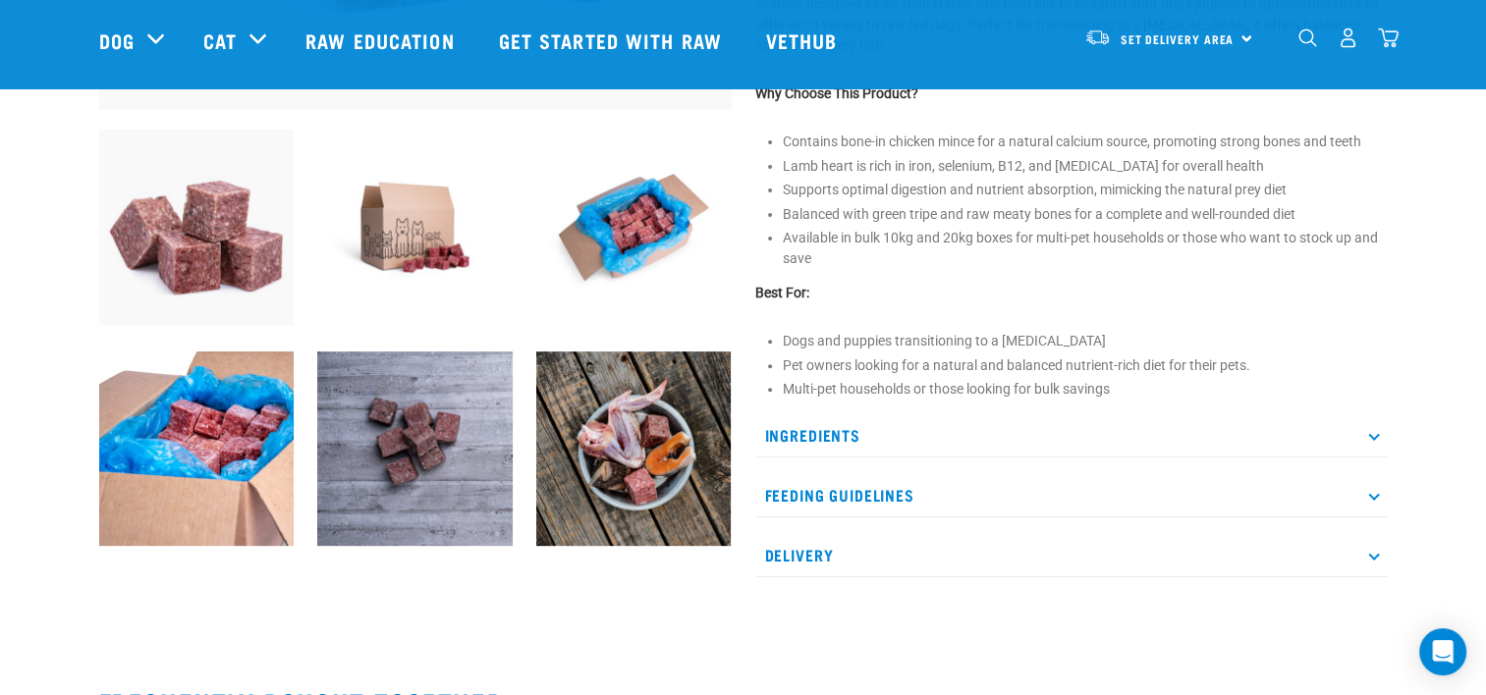
scroll to position [668, 0]
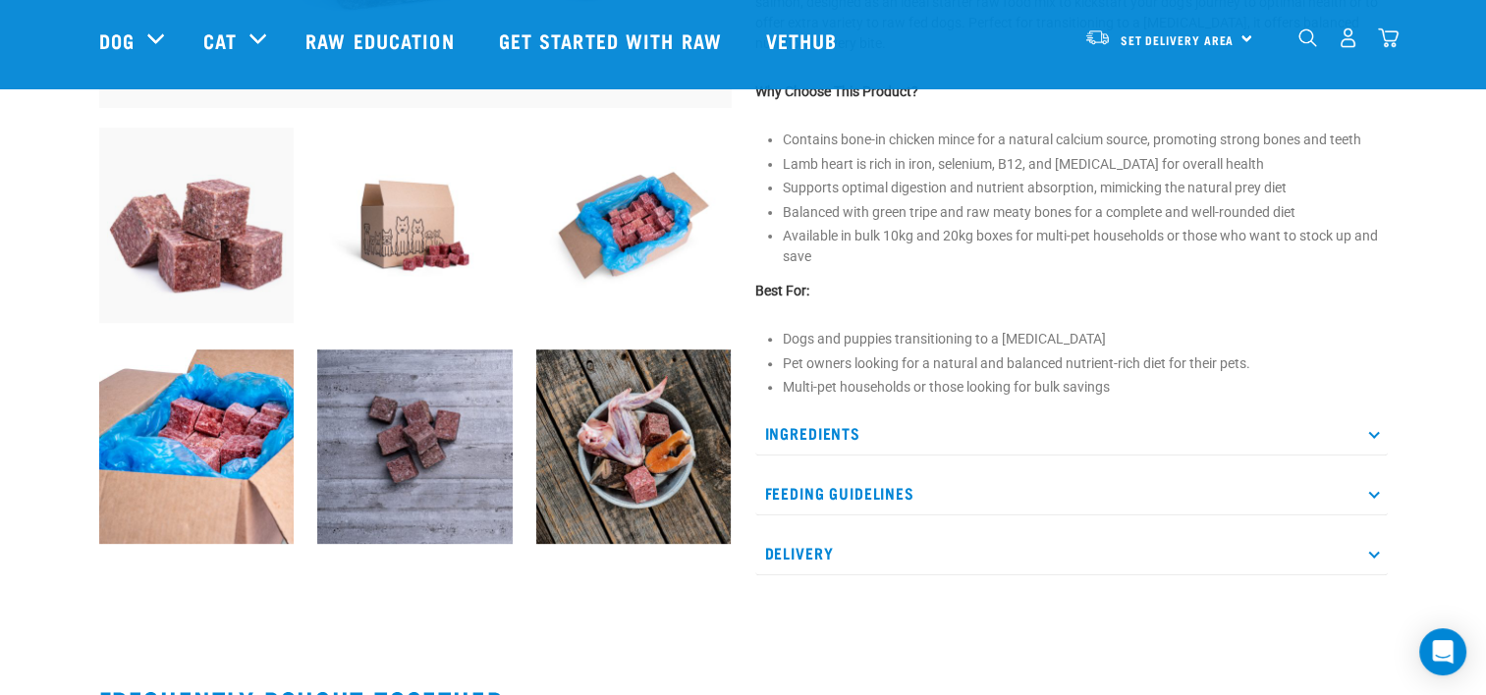
click at [920, 424] on p "Ingredients" at bounding box center [1071, 434] width 632 height 44
